Goal: Contribute content: Contribute content

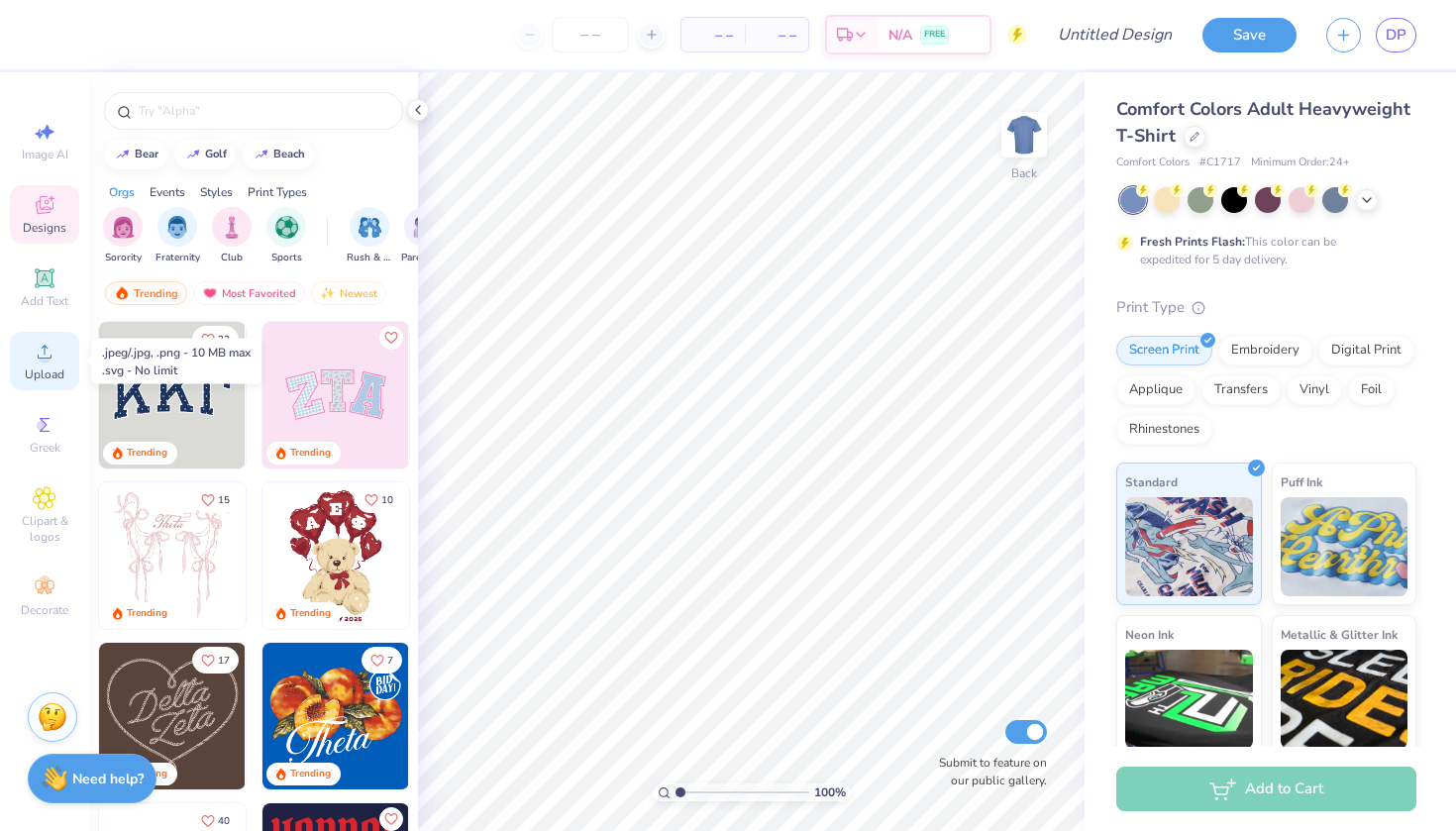
click at [48, 377] on span "Upload" at bounding box center [45, 374] width 40 height 16
click at [50, 131] on icon at bounding box center [48, 132] width 14 height 15
select select "4"
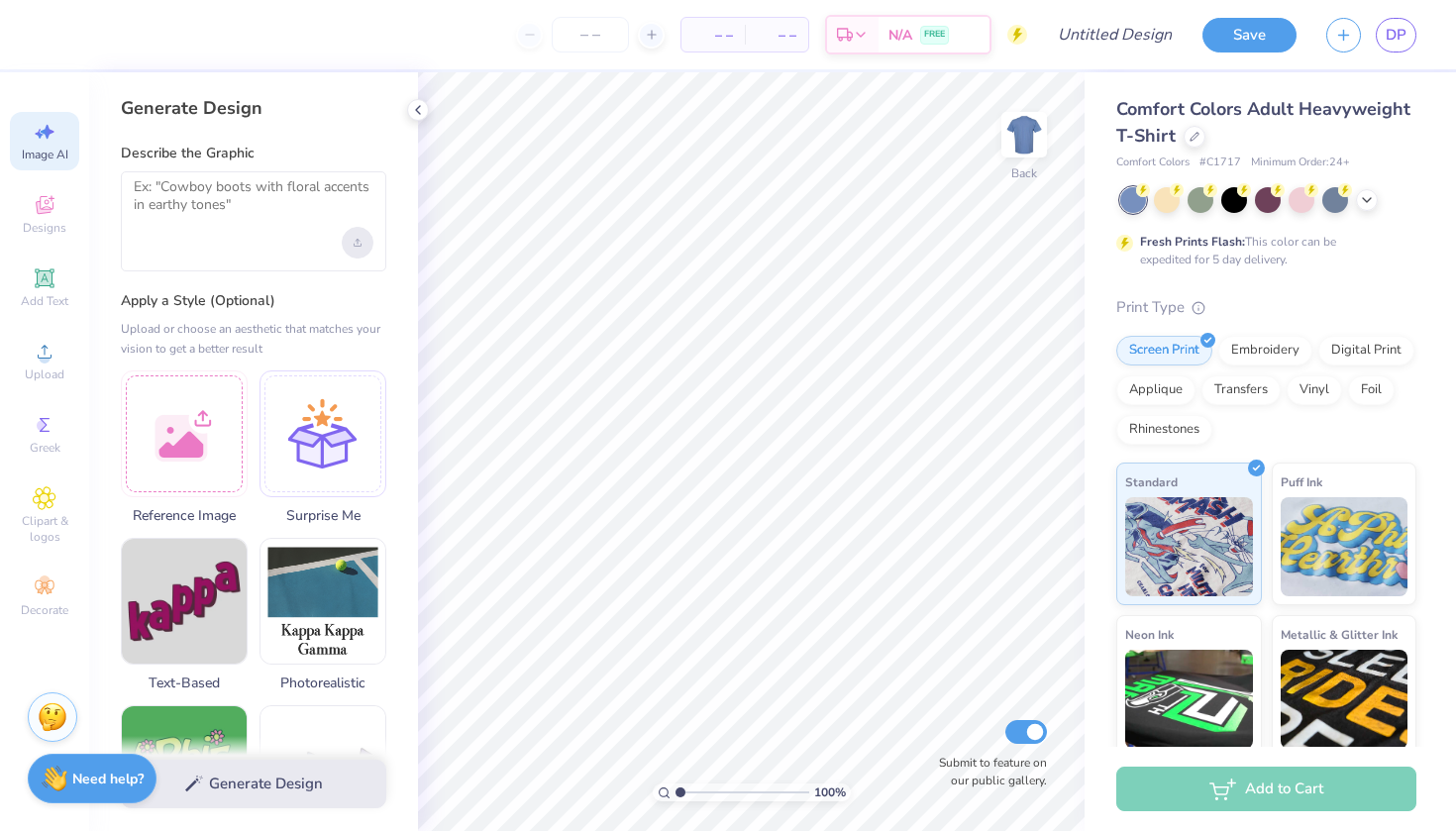
click at [366, 245] on div "Upload image" at bounding box center [357, 243] width 32 height 32
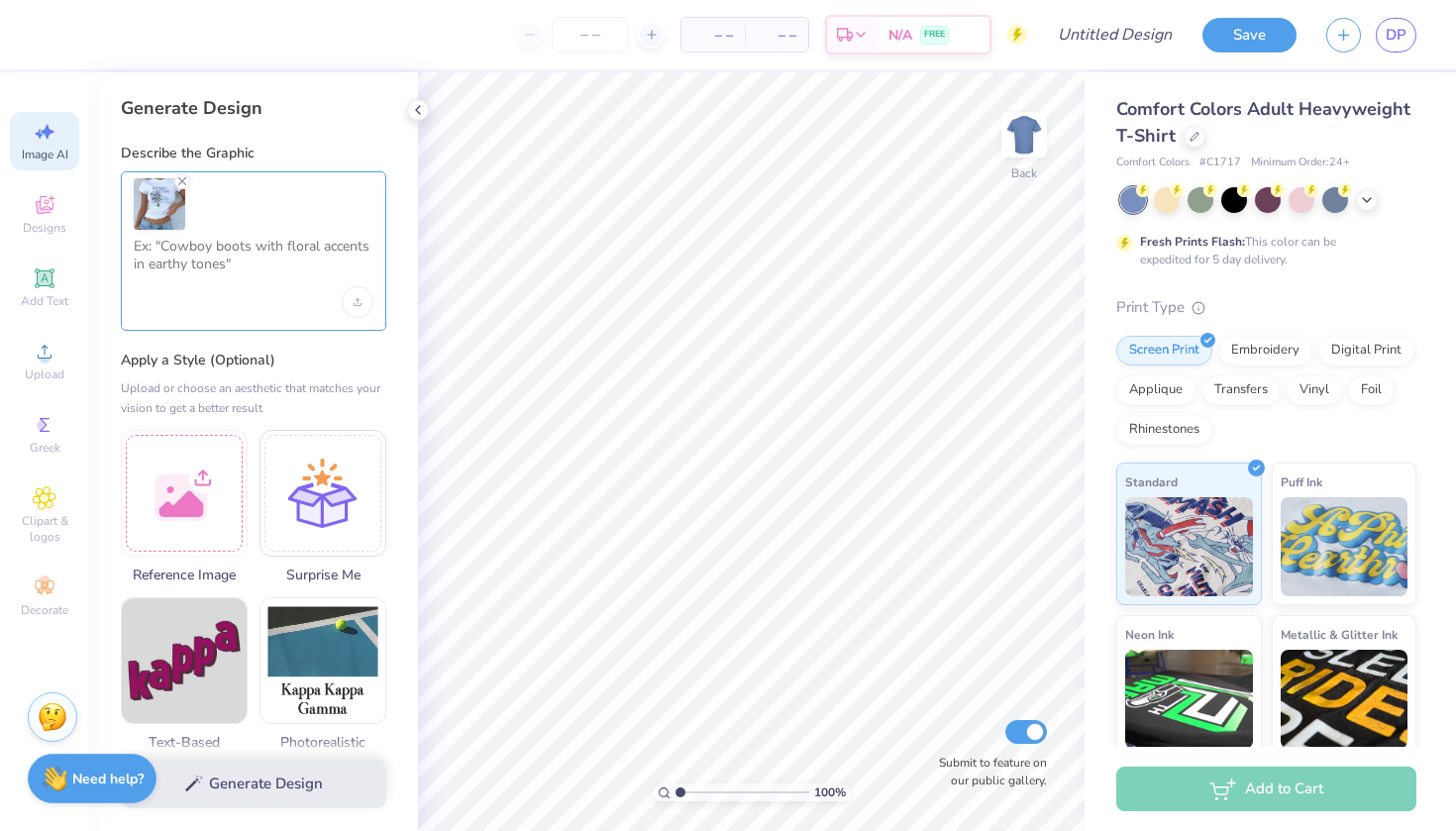
click at [263, 265] on textarea at bounding box center [254, 263] width 240 height 50
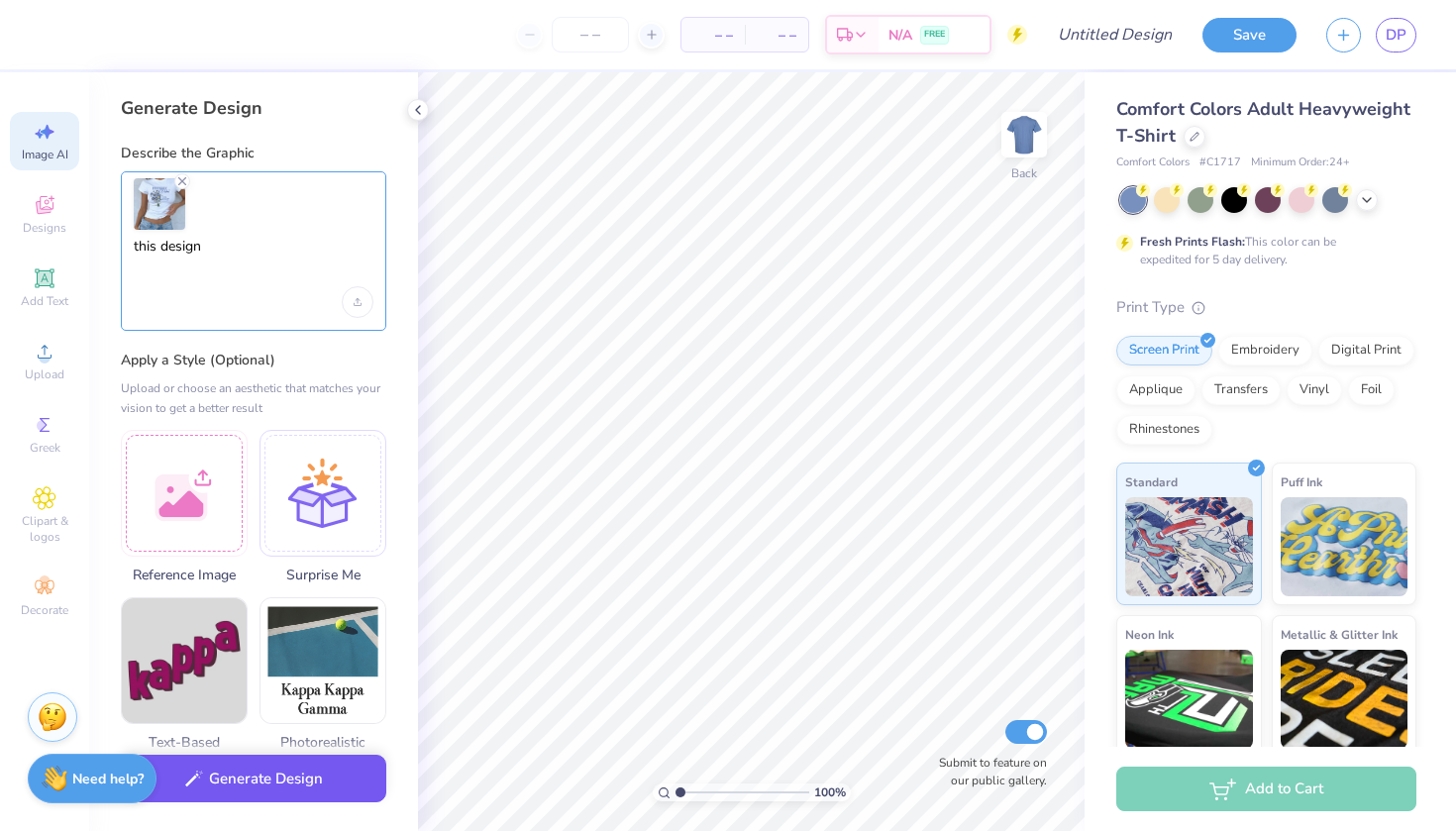
type textarea "this design"
click at [233, 804] on div "Generate Design" at bounding box center [253, 784] width 329 height 96
click at [274, 775] on button "Generate Design" at bounding box center [253, 778] width 265 height 49
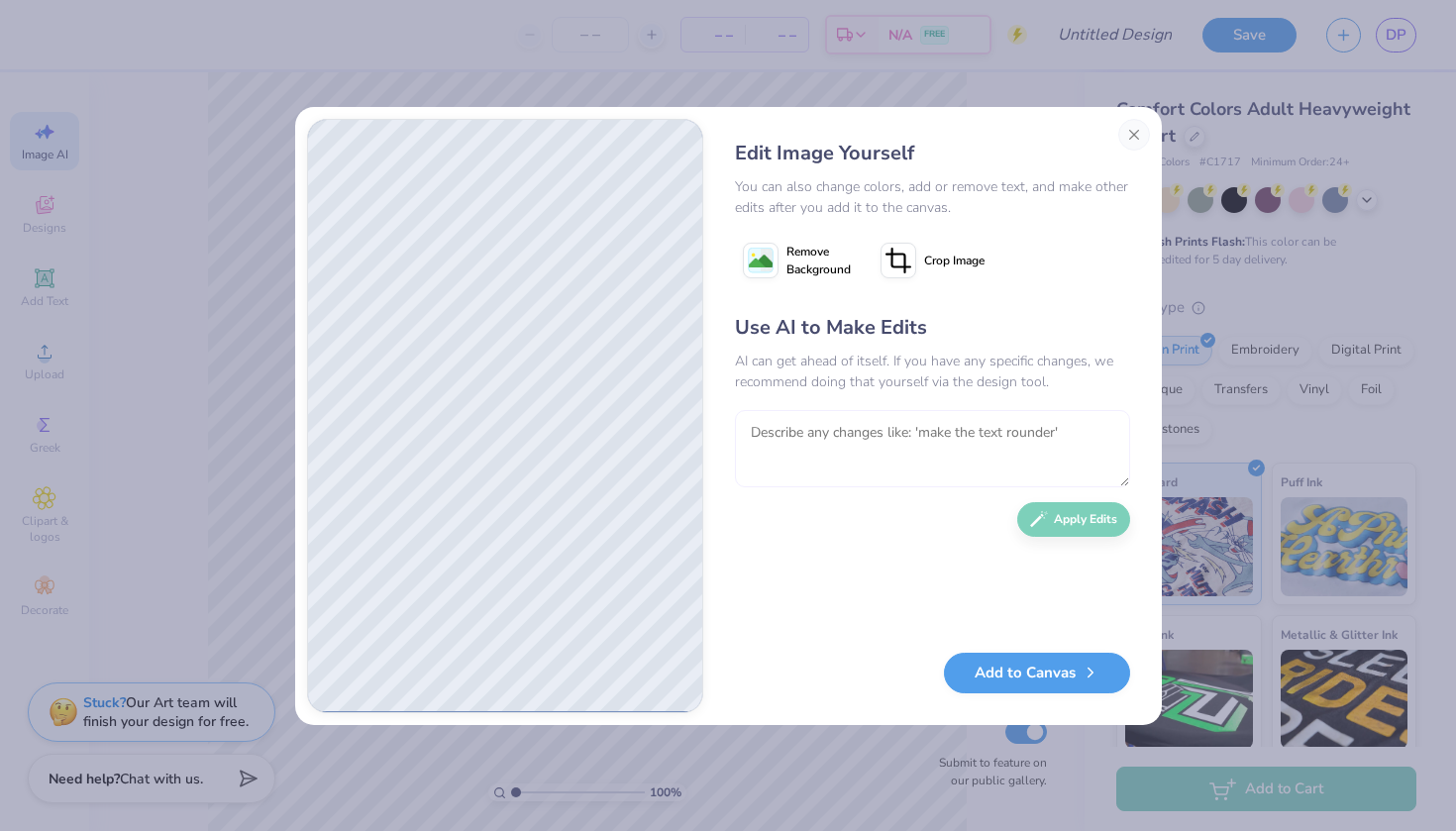
click at [834, 439] on textarea at bounding box center [933, 449] width 395 height 77
type textarea "make the flowers a light pink"
click at [1059, 505] on button "Apply Edits" at bounding box center [1074, 514] width 113 height 35
click at [1014, 669] on button "Add to Canvas" at bounding box center [1037, 673] width 187 height 41
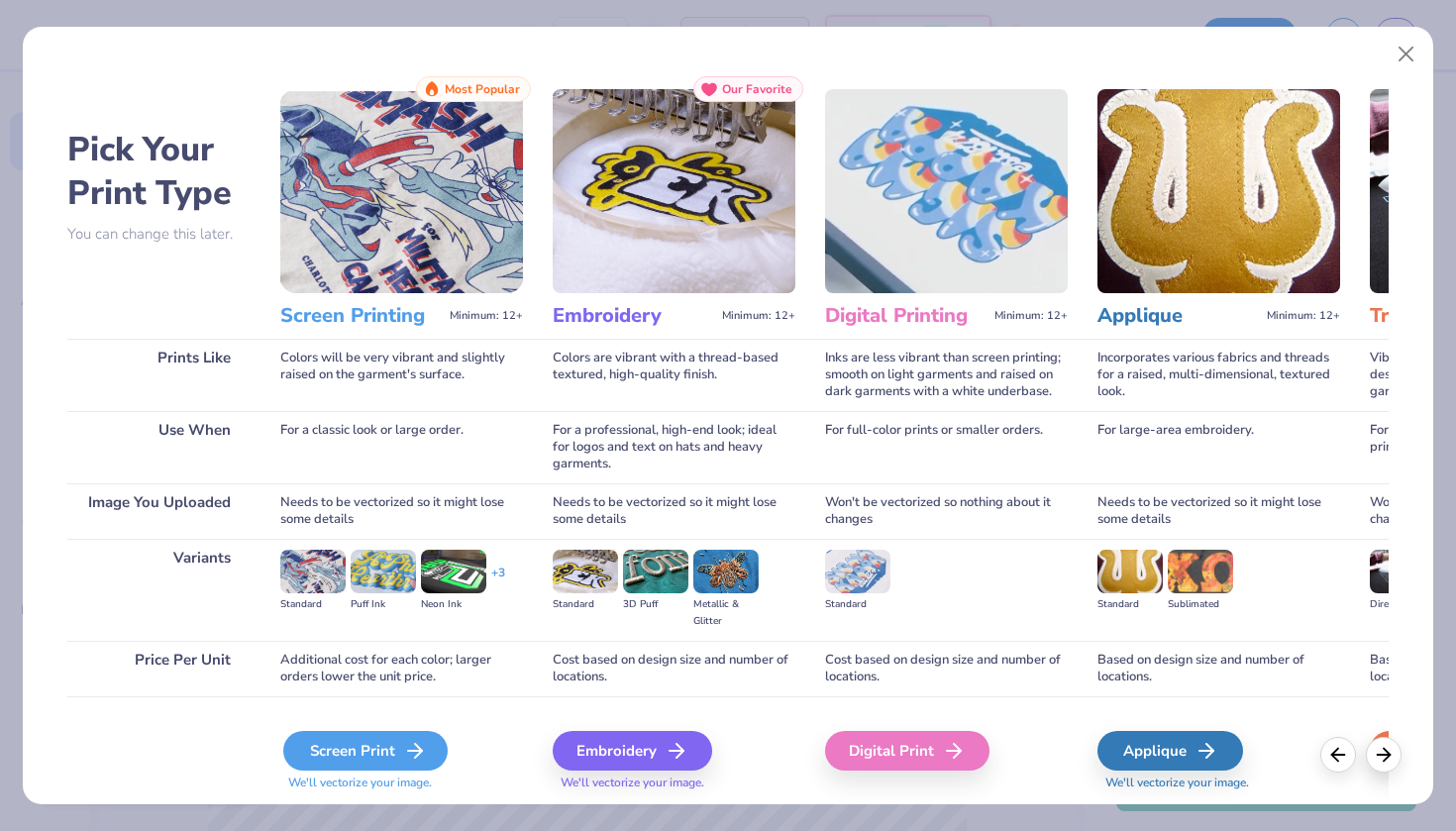
click at [426, 757] on icon at bounding box center [415, 751] width 24 height 24
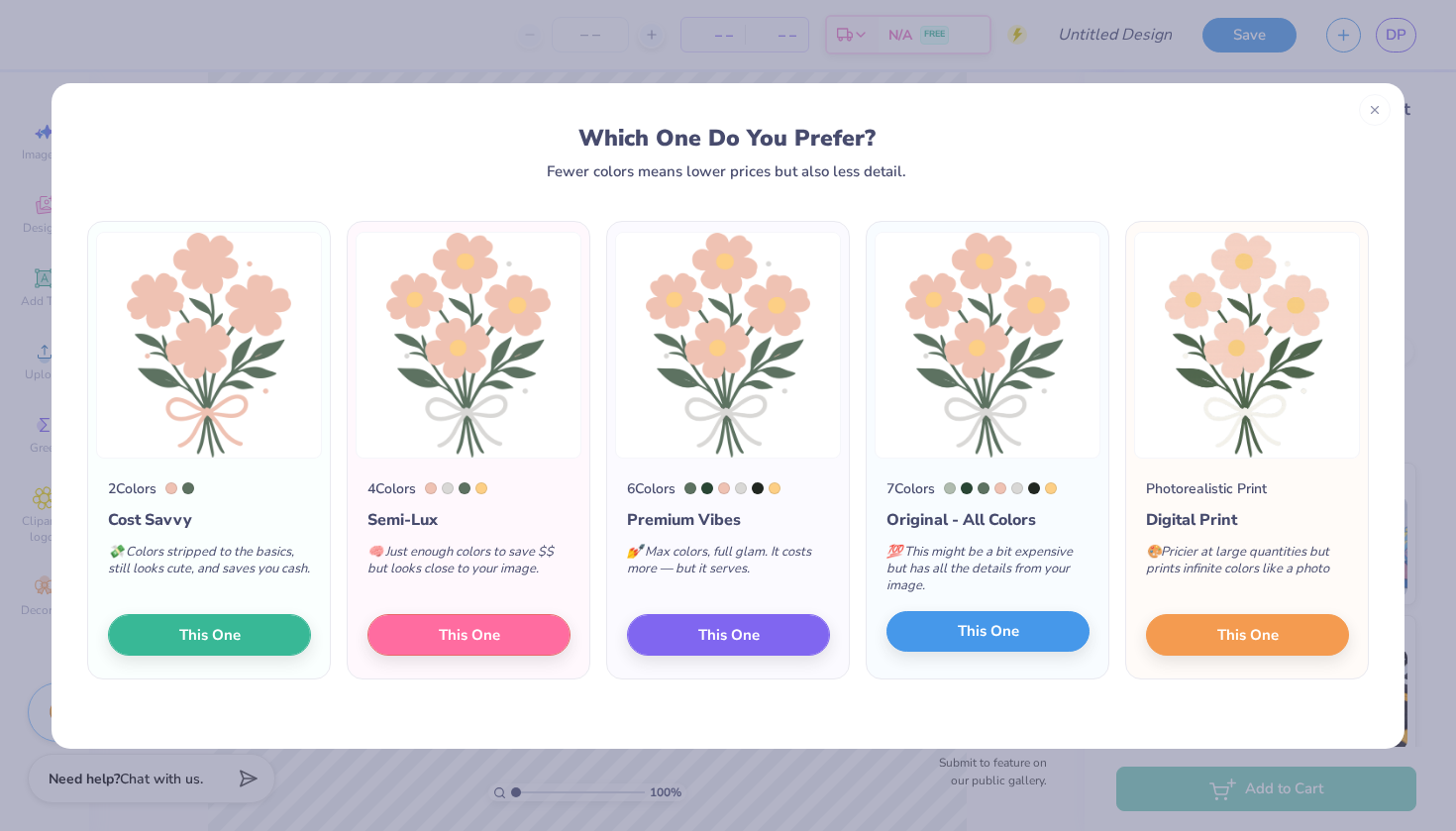
click at [1019, 635] on button "This One" at bounding box center [988, 632] width 203 height 42
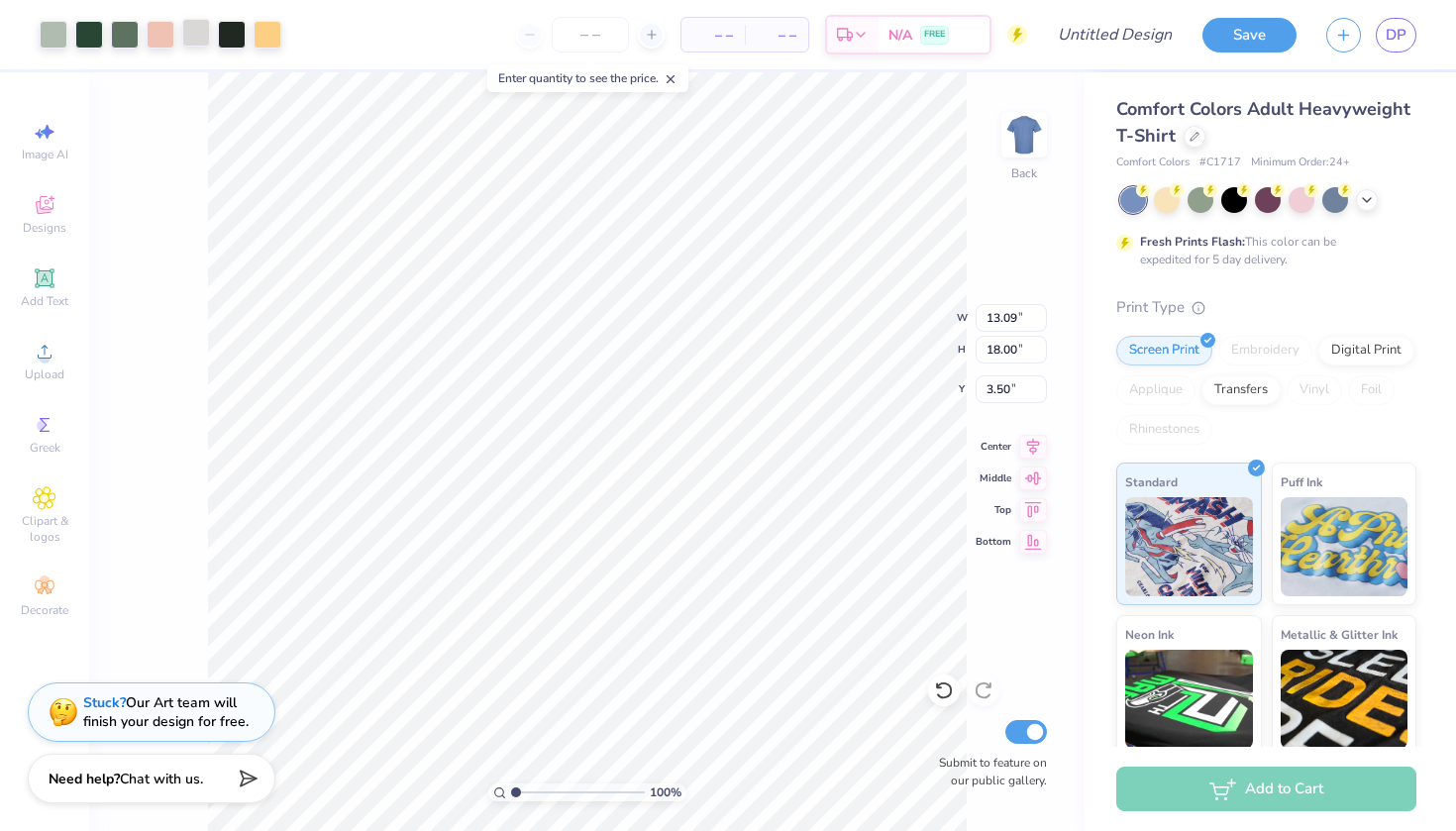
click at [190, 42] on div at bounding box center [197, 33] width 28 height 28
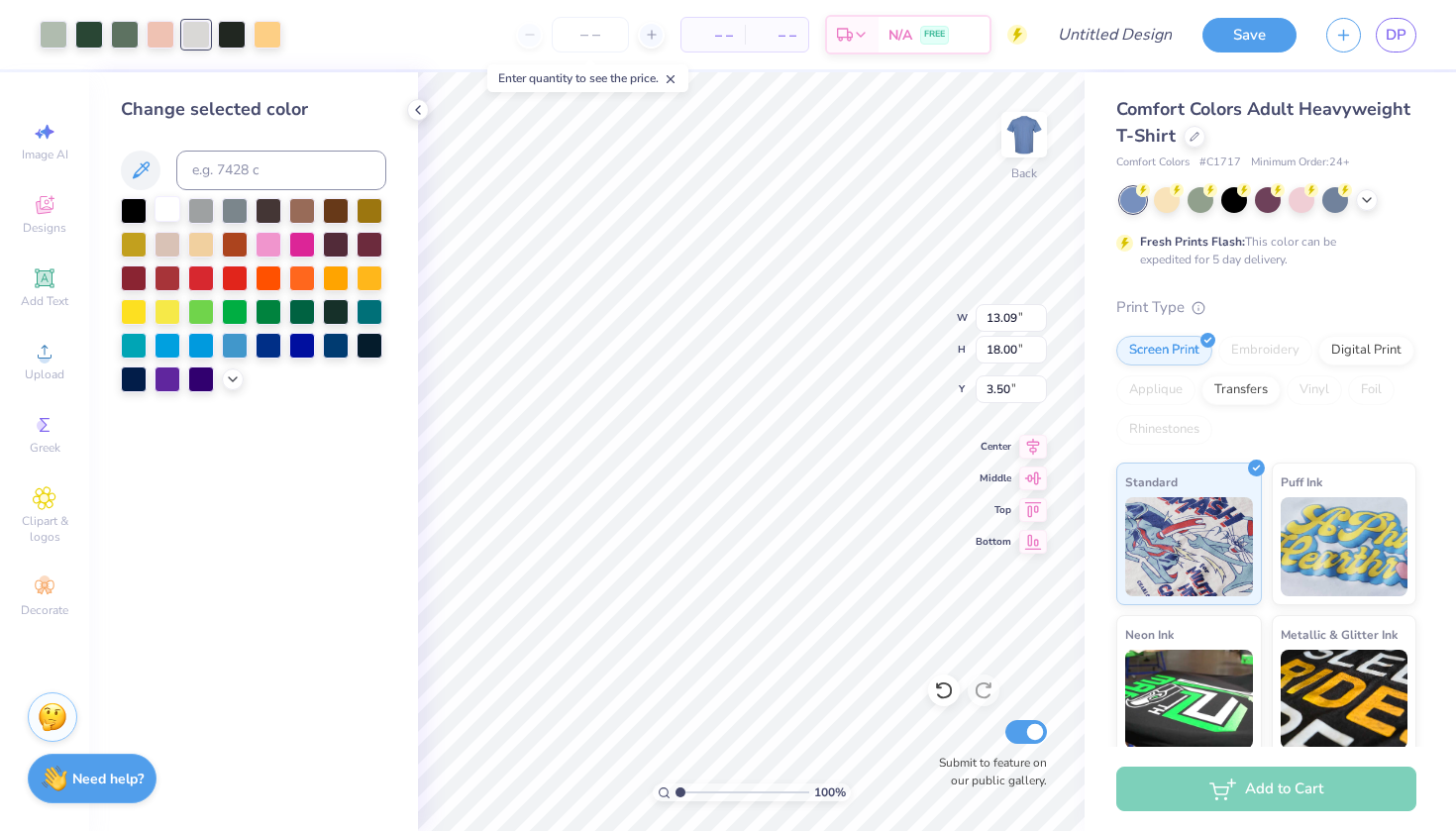
click at [165, 212] on div at bounding box center [168, 209] width 26 height 26
click at [269, 42] on div at bounding box center [267, 33] width 28 height 28
click at [231, 382] on icon at bounding box center [233, 377] width 16 height 16
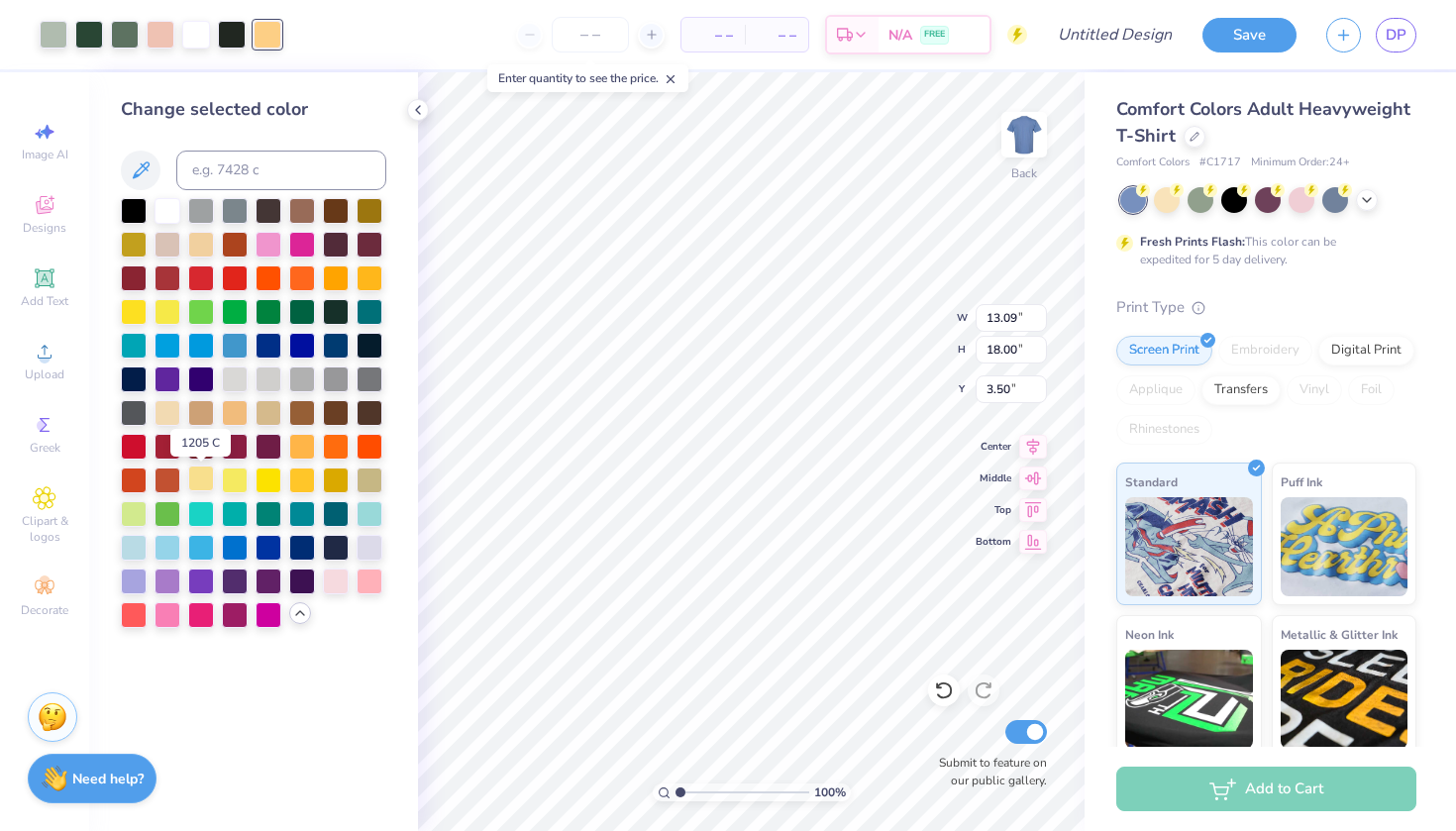
click at [206, 484] on div at bounding box center [201, 479] width 26 height 26
click at [159, 43] on div at bounding box center [161, 33] width 28 height 28
click at [332, 577] on div at bounding box center [335, 580] width 26 height 26
click at [364, 584] on div at bounding box center [369, 580] width 26 height 26
click at [1361, 206] on div at bounding box center [1367, 199] width 22 height 22
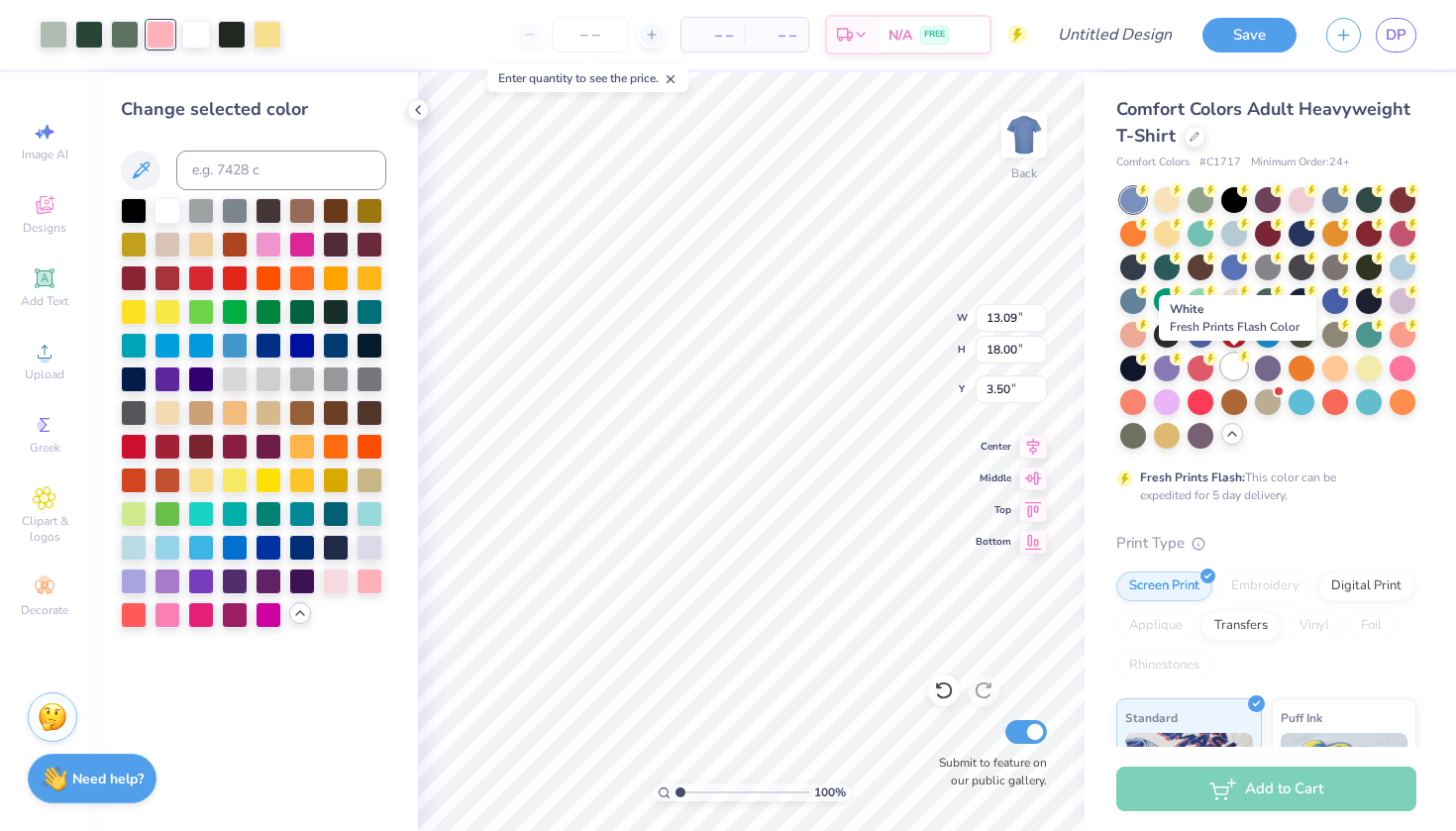
click at [1240, 368] on div at bounding box center [1235, 366] width 26 height 26
type input "5.93"
type input "8.16"
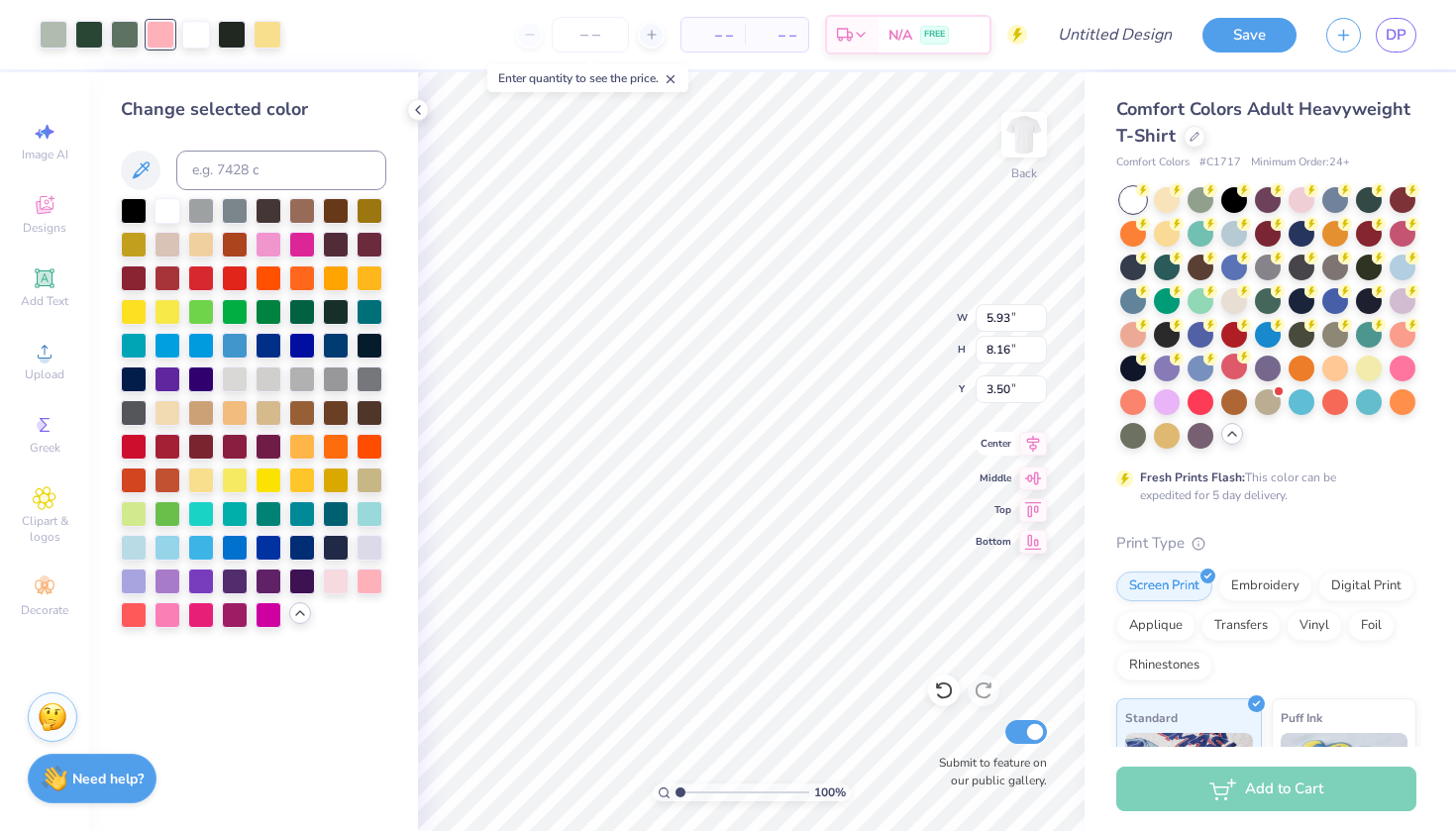
type input "5.94"
type input "7.85"
type input "9.27"
